Goal: Find contact information: Find contact information

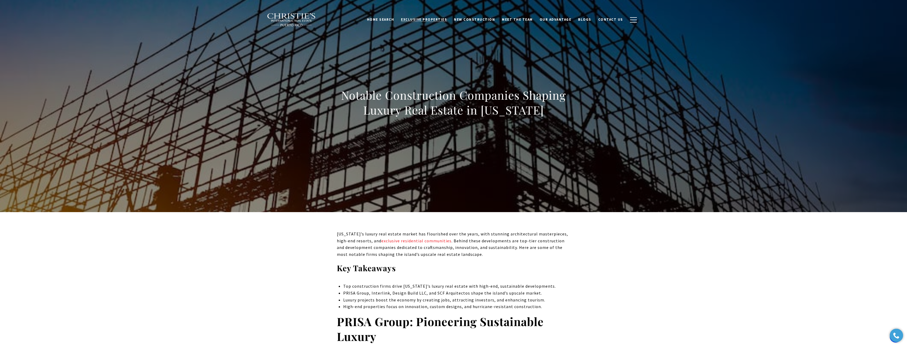
click at [441, 21] on span "Exclusive Properties" at bounding box center [424, 19] width 46 height 5
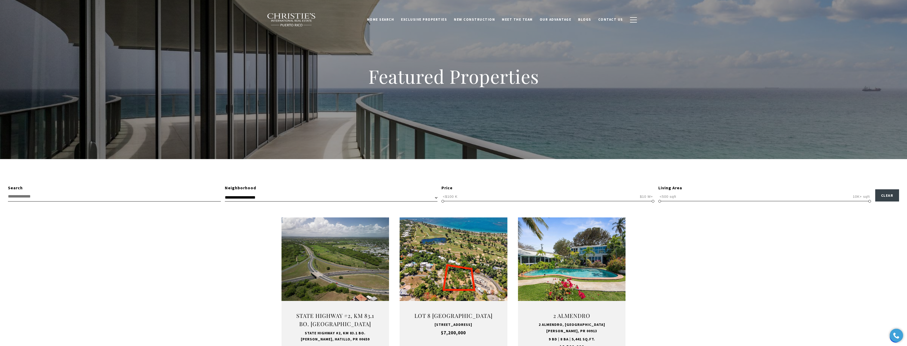
click at [295, 19] on img at bounding box center [291, 20] width 49 height 14
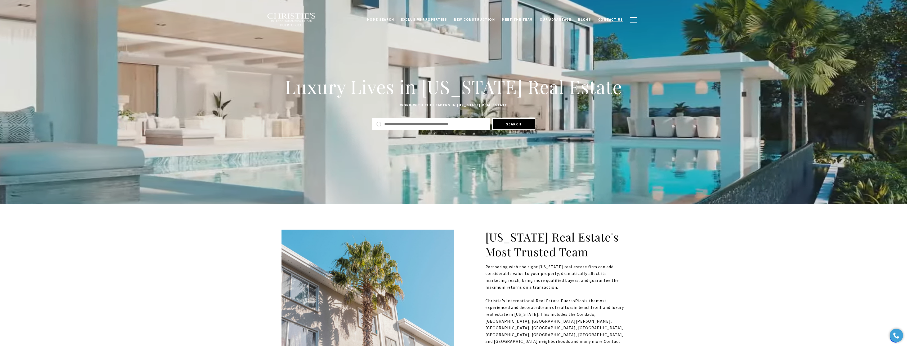
click at [607, 16] on link "Contact Us" at bounding box center [611, 20] width 32 height 10
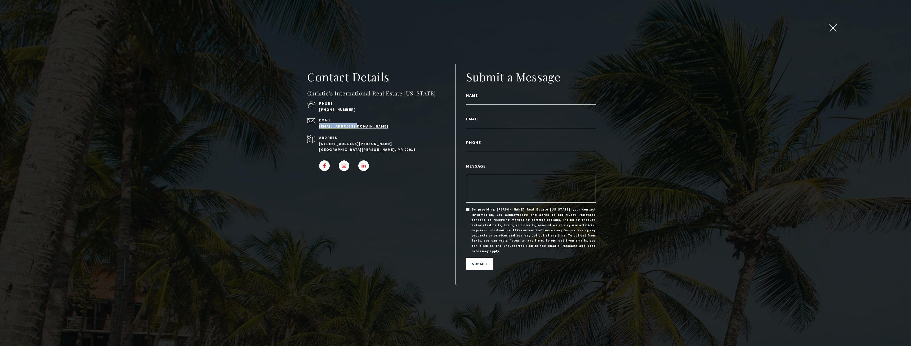
drag, startPoint x: 365, startPoint y: 130, endPoint x: 316, endPoint y: 130, distance: 48.7
click at [316, 129] on div "Email [EMAIL_ADDRESS][DOMAIN_NAME]" at bounding box center [373, 123] width 133 height 11
copy link "[EMAIL_ADDRESS][DOMAIN_NAME]"
